Goal: Navigation & Orientation: Understand site structure

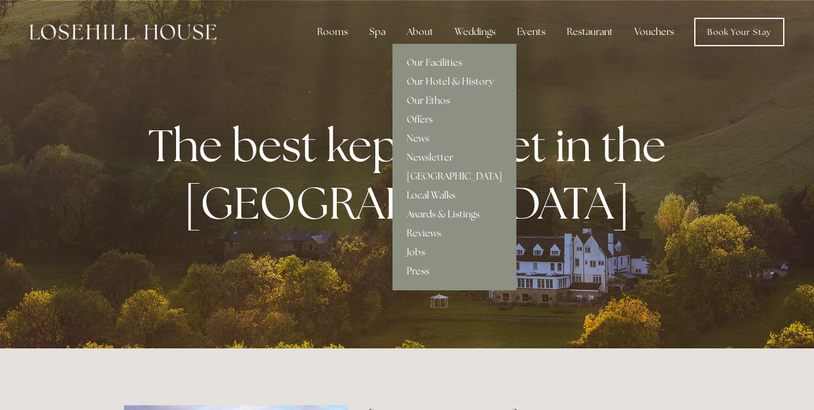
click at [424, 33] on div "About" at bounding box center [420, 32] width 46 height 24
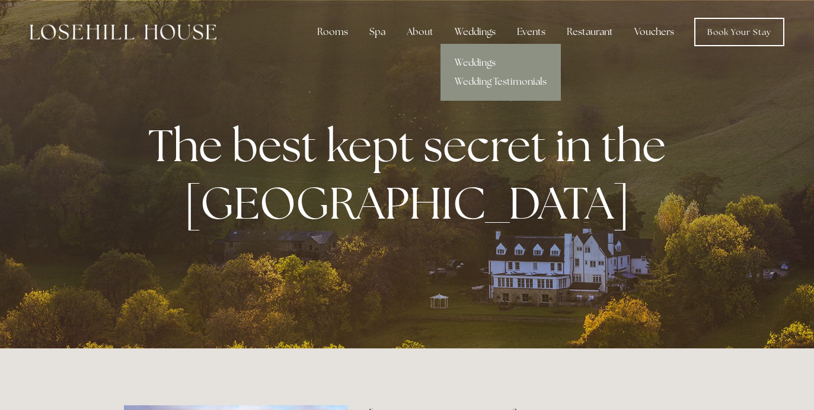
click at [476, 34] on div "Weddings" at bounding box center [475, 32] width 60 height 24
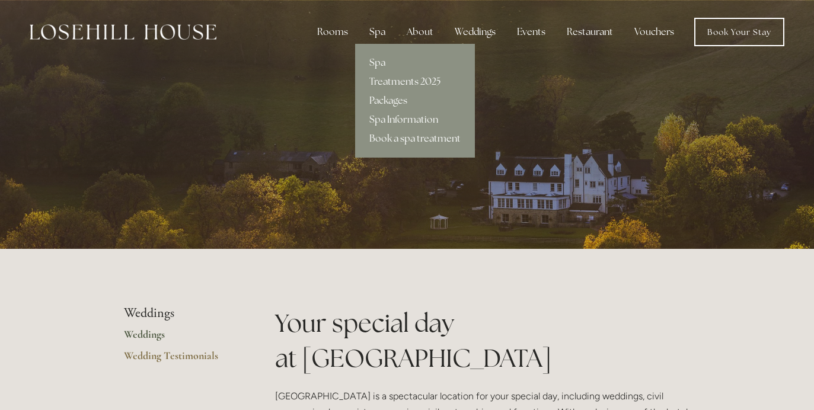
click at [383, 34] on div "Spa" at bounding box center [377, 32] width 35 height 24
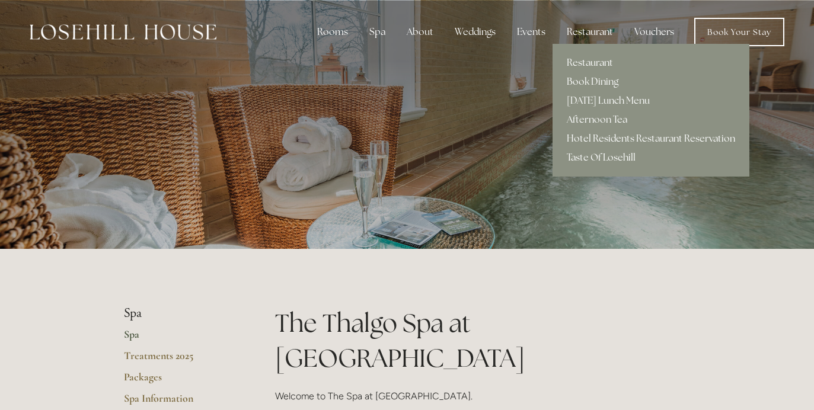
click at [590, 33] on div "Restaurant" at bounding box center [589, 32] width 65 height 24
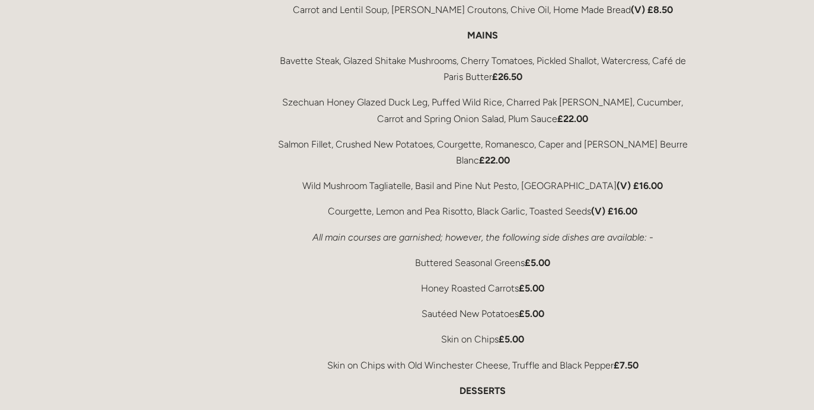
scroll to position [2232, 0]
